Goal: Navigation & Orientation: Go to known website

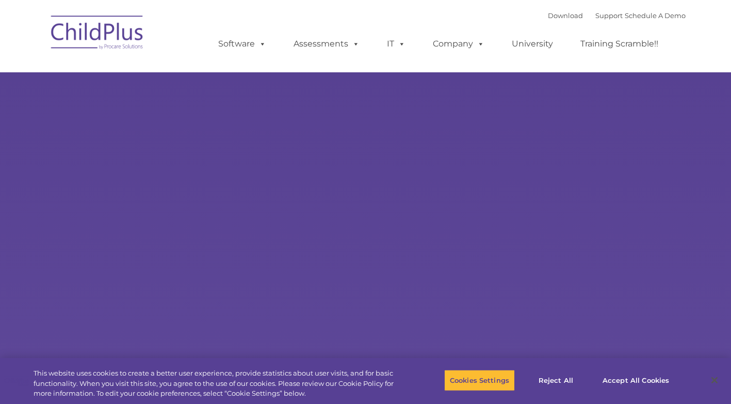
type input ""
select select "MEDIUM"
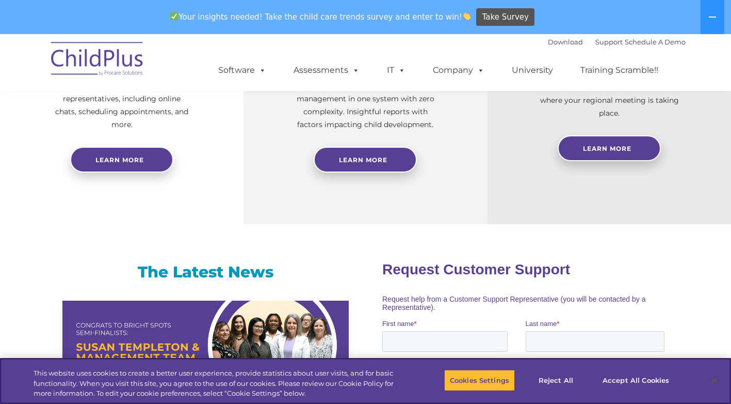
scroll to position [494, 0]
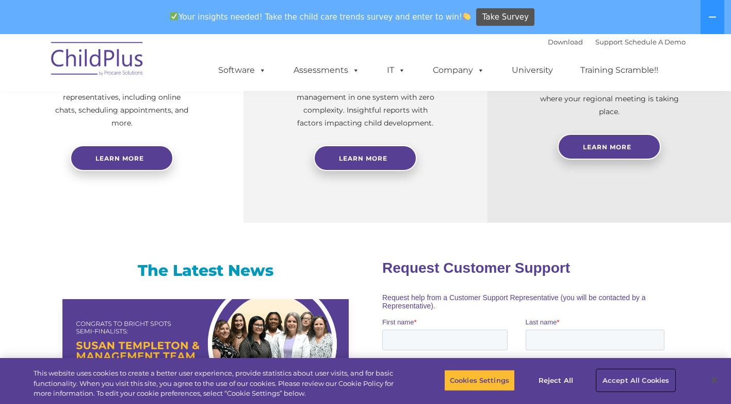
click at [609, 381] on button "Accept All Cookies" at bounding box center [636, 380] width 78 height 22
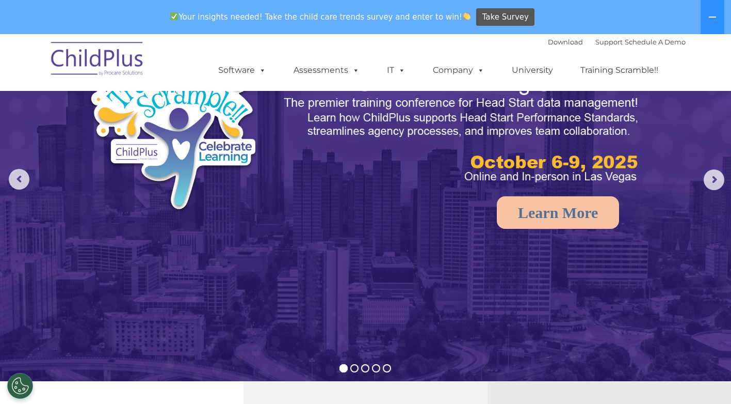
scroll to position [0, 0]
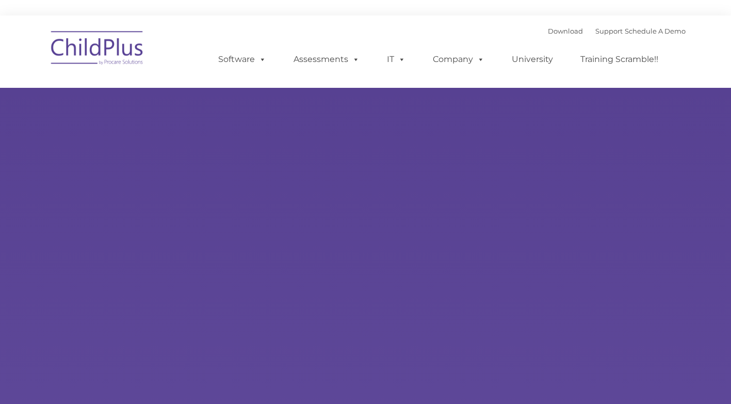
type input ""
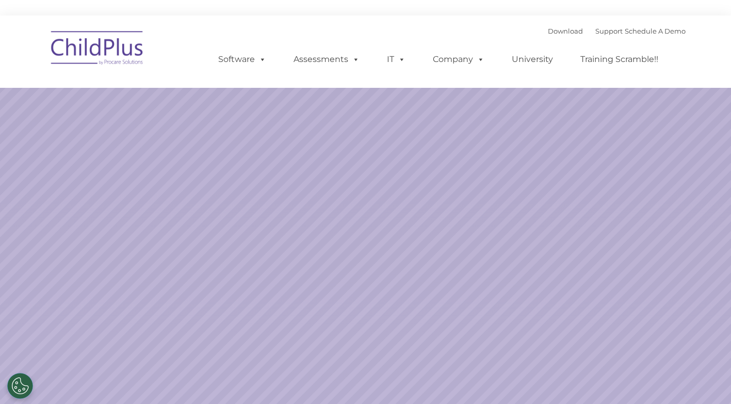
select select "MEDIUM"
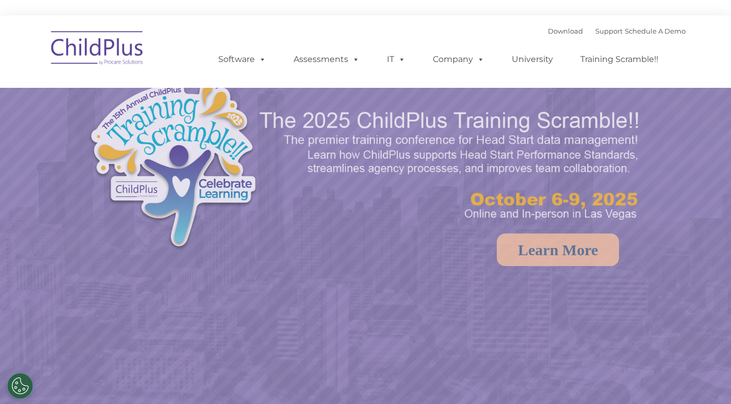
click at [138, 53] on img at bounding box center [97, 50] width 103 height 52
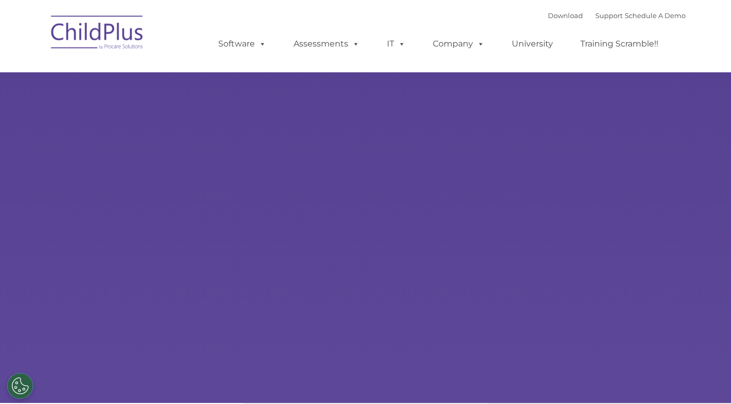
select select "MEDIUM"
